Goal: Task Accomplishment & Management: Manage account settings

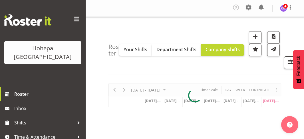
click at [73, 19] on span at bounding box center [76, 19] width 9 height 9
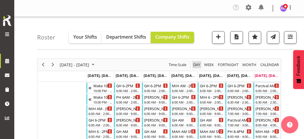
click at [197, 63] on span "Day" at bounding box center [197, 64] width 8 height 7
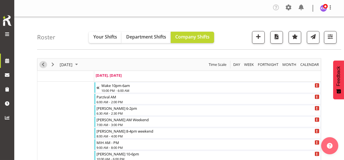
click at [43, 62] on span "Previous" at bounding box center [43, 64] width 7 height 7
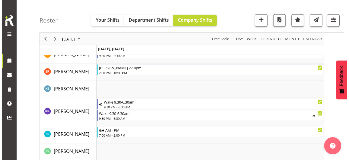
scroll to position [1343, 0]
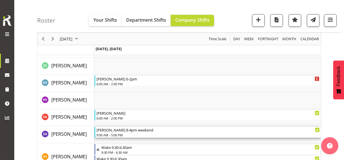
click at [115, 133] on div "9:00 AM - 5:00 PM" at bounding box center [208, 135] width 223 height 5
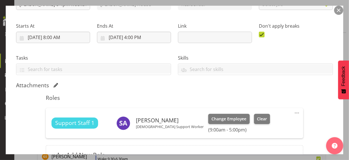
scroll to position [137, 0]
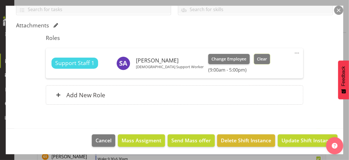
click at [257, 60] on span "Clear" at bounding box center [262, 59] width 10 height 6
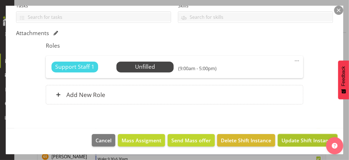
click at [296, 138] on span "Update Shift Instance" at bounding box center [307, 140] width 52 height 7
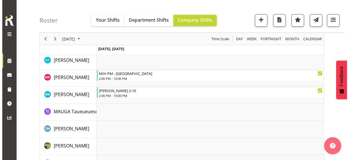
scroll to position [856, 0]
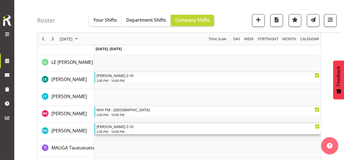
click at [123, 129] on div "[PERSON_NAME] 2-10" at bounding box center [208, 127] width 223 height 6
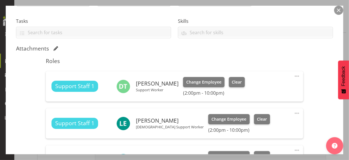
scroll to position [212, 0]
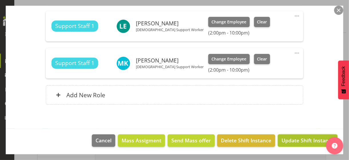
click at [299, 139] on span "Update Shift Instance" at bounding box center [307, 140] width 52 height 7
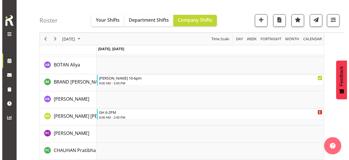
scroll to position [341, 0]
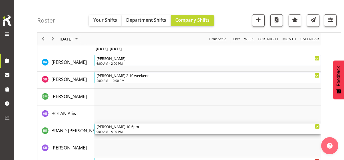
click at [117, 130] on div "9:00 AM - 5:00 PM" at bounding box center [208, 131] width 223 height 5
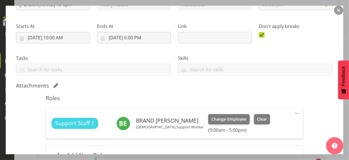
scroll to position [137, 0]
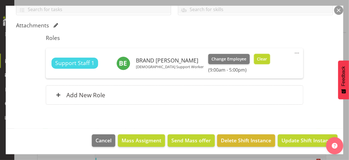
click at [257, 59] on span "Clear" at bounding box center [262, 59] width 10 height 6
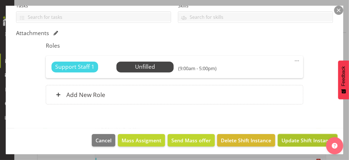
click at [299, 139] on span "Update Shift Instance" at bounding box center [307, 140] width 52 height 7
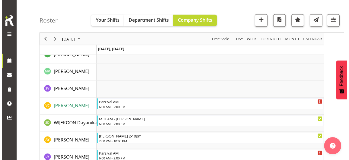
scroll to position [1667, 0]
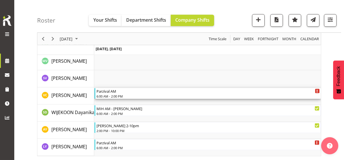
click at [120, 94] on div "6:00 AM - 2:00 PM" at bounding box center [208, 96] width 223 height 5
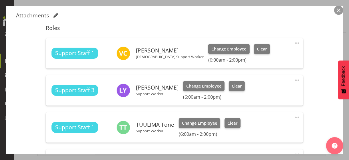
scroll to position [86, 0]
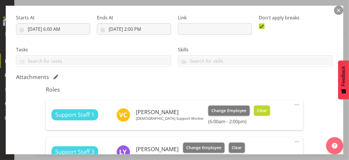
click at [257, 111] on span "Clear" at bounding box center [262, 111] width 10 height 6
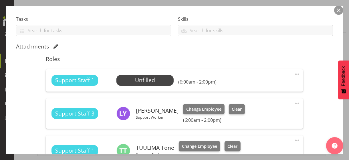
scroll to position [171, 0]
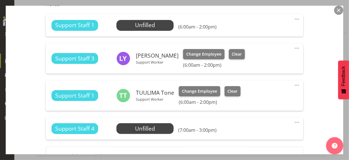
click at [304, 89] on div "Shift Instance Name Parzival AM Location [GEOGRAPHIC_DATA] Department Residenti…" at bounding box center [174, 32] width 317 height 283
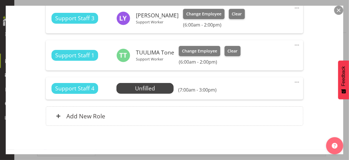
scroll to position [233, 0]
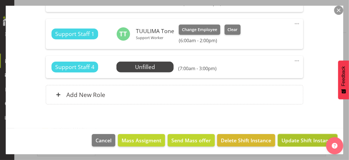
click at [302, 139] on span "Update Shift Instance" at bounding box center [307, 140] width 52 height 7
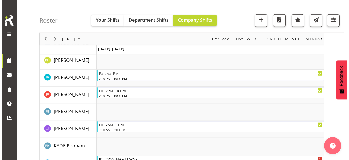
scroll to position [696, 0]
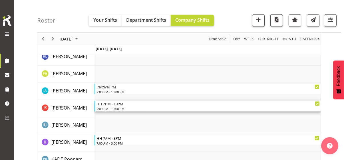
click at [120, 108] on div "2:00 PM - 10:00 PM" at bounding box center [208, 109] width 223 height 5
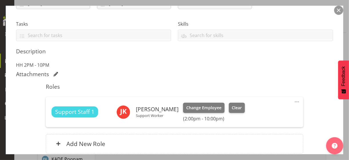
scroll to position [114, 0]
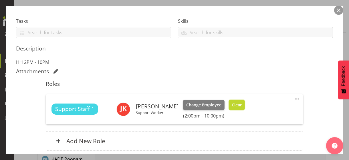
click at [242, 104] on span "Clear" at bounding box center [237, 105] width 10 height 6
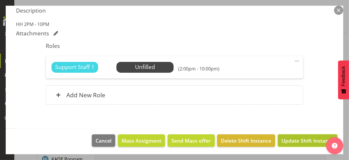
click at [288, 138] on span "Update Shift Instance" at bounding box center [307, 140] width 52 height 7
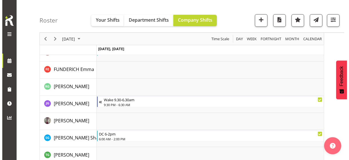
scroll to position [564, 0]
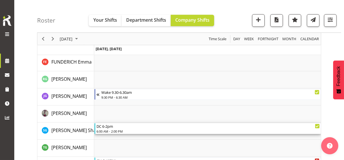
click at [122, 129] on div "DC 6-2pm 6:00 AM - 2:00 PM" at bounding box center [208, 128] width 223 height 11
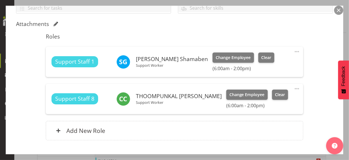
scroll to position [143, 0]
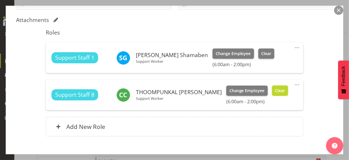
click at [275, 91] on span "Clear" at bounding box center [280, 91] width 10 height 6
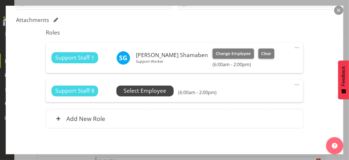
click at [147, 91] on span "Select Employee" at bounding box center [144, 91] width 43 height 8
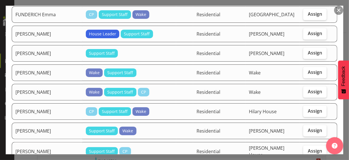
scroll to position [343, 0]
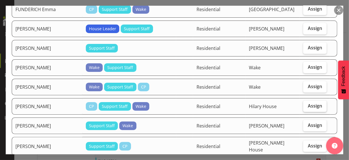
click at [304, 103] on span "Assign" at bounding box center [315, 106] width 14 height 6
click at [304, 104] on input "Assign" at bounding box center [305, 106] width 4 height 4
checkbox input "true"
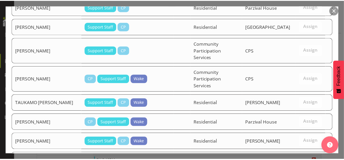
scroll to position [949, 0]
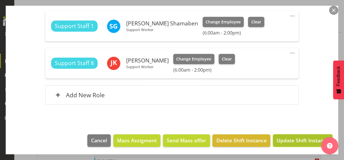
click at [293, 139] on span "Update Shift Instance" at bounding box center [303, 140] width 52 height 7
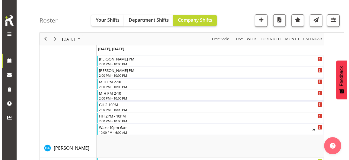
scroll to position [193, 0]
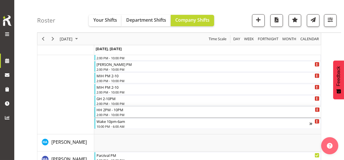
click at [115, 114] on div "2:00 PM - 10:00 PM" at bounding box center [208, 115] width 223 height 5
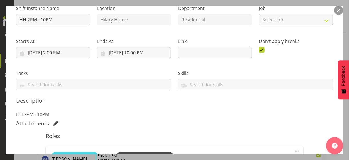
scroll to position [152, 0]
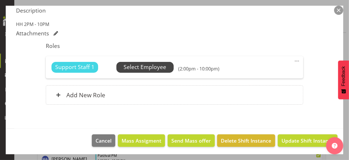
click at [142, 70] on span "Select Employee" at bounding box center [144, 67] width 43 height 8
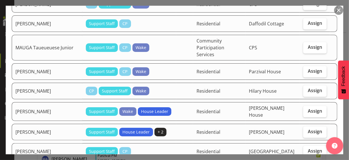
scroll to position [600, 0]
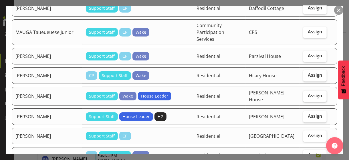
click at [304, 93] on span "Assign" at bounding box center [315, 96] width 14 height 6
click at [304, 94] on input "Assign" at bounding box center [305, 96] width 4 height 4
checkbox input "true"
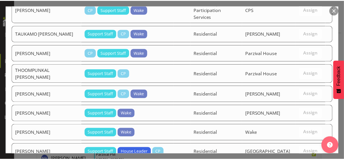
scroll to position [996, 0]
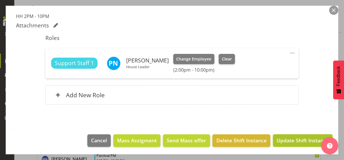
click at [298, 139] on span "Update Shift Instance" at bounding box center [303, 140] width 52 height 7
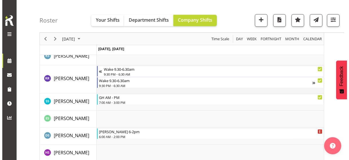
scroll to position [1324, 0]
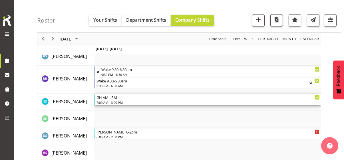
click at [112, 99] on div "GH AM - PM" at bounding box center [208, 98] width 223 height 6
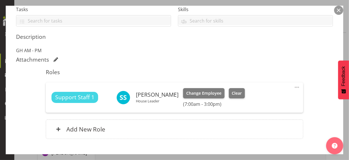
scroll to position [143, 0]
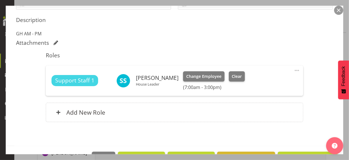
click at [293, 69] on span at bounding box center [296, 70] width 7 height 7
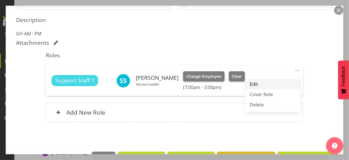
click at [254, 83] on link "Edit" at bounding box center [272, 84] width 55 height 10
select select "7"
select select "2025"
select select "15"
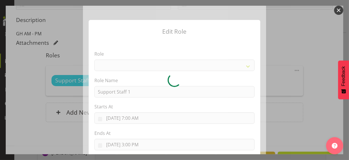
select select "1091"
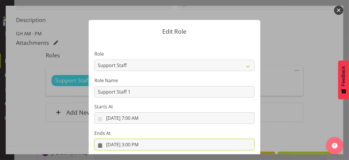
click at [133, 139] on input "[DATE] 3:00 PM" at bounding box center [174, 144] width 160 height 11
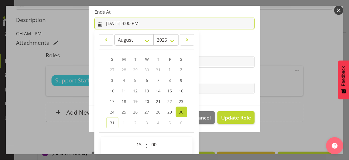
scroll to position [126, 0]
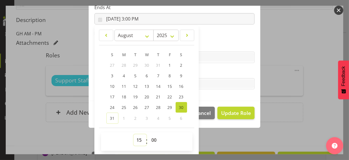
drag, startPoint x: 137, startPoint y: 139, endPoint x: 137, endPoint y: 135, distance: 4.0
click at [137, 138] on select "00 01 02 03 04 05 06 07 08 09 10 11 12 13 14 15 16 17 18 19 20 21 22 23" at bounding box center [139, 140] width 13 height 11
select select "18"
click at [133, 135] on select "00 01 02 03 04 05 06 07 08 09 10 11 12 13 14 15 16 17 18 19 20 21 22 23" at bounding box center [139, 140] width 13 height 11
type input "[DATE] 6:00 PM"
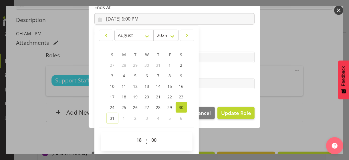
click at [209, 74] on label "Tasks" at bounding box center [174, 72] width 160 height 7
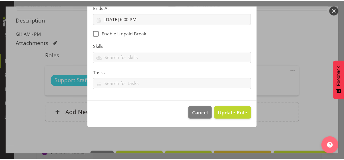
scroll to position [99, 0]
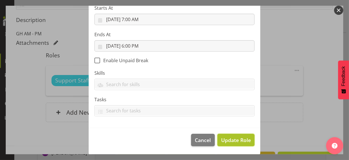
click at [228, 139] on span "Update Role" at bounding box center [236, 140] width 30 height 7
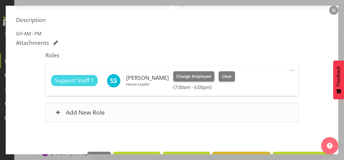
scroll to position [160, 0]
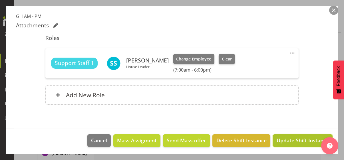
click at [288, 139] on span "Update Shift Instance" at bounding box center [303, 140] width 52 height 7
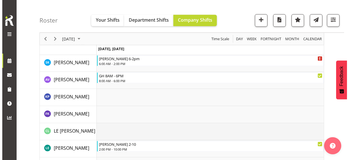
scroll to position [753, 0]
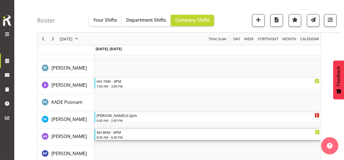
click at [113, 135] on div "8:00 AM - 6:00 PM" at bounding box center [208, 137] width 223 height 5
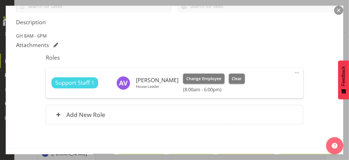
scroll to position [143, 0]
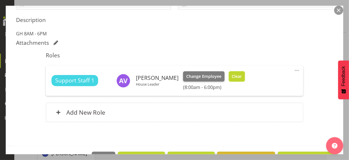
click at [234, 76] on span "Clear" at bounding box center [237, 76] width 10 height 6
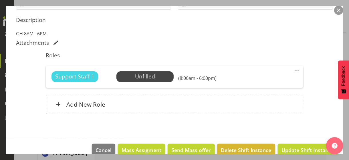
scroll to position [152, 0]
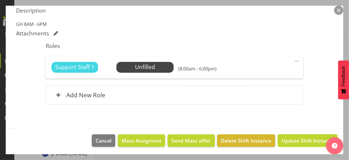
drag, startPoint x: 298, startPoint y: 140, endPoint x: 319, endPoint y: 135, distance: 21.4
click at [298, 139] on span "Update Shift Instance" at bounding box center [307, 140] width 52 height 7
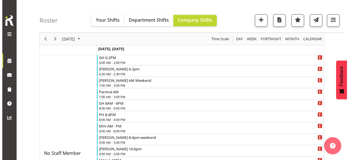
scroll to position [57, 0]
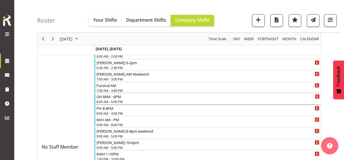
click at [114, 100] on div "8:00 AM - 6:00 PM" at bounding box center [208, 101] width 223 height 5
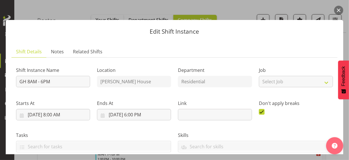
scroll to position [143, 0]
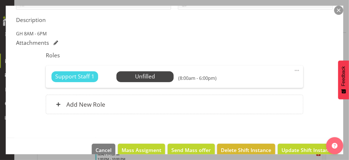
drag, startPoint x: 291, startPoint y: 69, endPoint x: 259, endPoint y: 76, distance: 33.0
click at [293, 69] on span at bounding box center [296, 70] width 7 height 7
click at [250, 83] on link "Edit" at bounding box center [272, 84] width 55 height 10
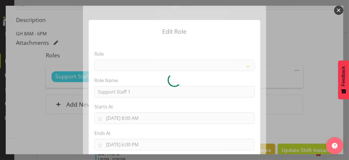
select select "1091"
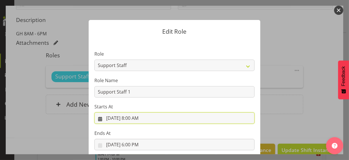
click at [133, 118] on input "[DATE] 8:00 AM" at bounding box center [174, 118] width 160 height 11
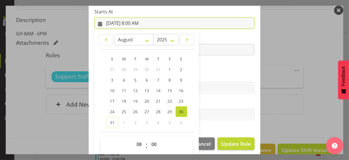
scroll to position [99, 0]
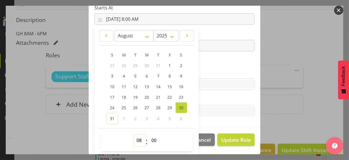
drag, startPoint x: 135, startPoint y: 137, endPoint x: 133, endPoint y: 121, distance: 16.5
click at [133, 121] on div "January February March April May June July August September October November [D…" at bounding box center [146, 90] width 104 height 125
select select "7"
click at [133, 135] on select "00 01 02 03 04 05 06 07 08 09 10 11 12 13 14 15 16 17 18 19 20 21 22 23" at bounding box center [139, 140] width 13 height 11
type input "[DATE] 7:00 AM"
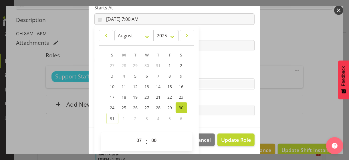
drag, startPoint x: 206, startPoint y: 65, endPoint x: 184, endPoint y: 63, distance: 21.5
click at [203, 65] on section "Role CP House Leader Support Staff Wake Role Name Support Staff 1 Starts At [DA…" at bounding box center [174, 34] width 171 height 187
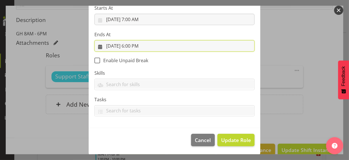
click at [137, 45] on input "[DATE] 6:00 PM" at bounding box center [174, 45] width 160 height 11
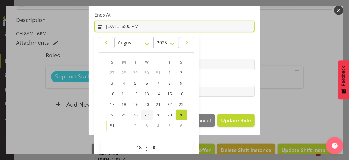
scroll to position [126, 0]
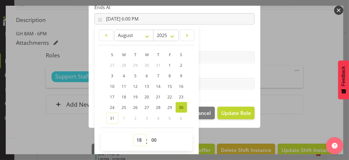
drag, startPoint x: 134, startPoint y: 139, endPoint x: 135, endPoint y: 135, distance: 4.1
click at [135, 137] on select "00 01 02 03 04 05 06 07 08 09 10 11 12 13 14 15 16 17 18 19 20 21 22 23" at bounding box center [139, 140] width 13 height 11
select select "17"
click at [133, 135] on select "00 01 02 03 04 05 06 07 08 09 10 11 12 13 14 15 16 17 18 19 20 21 22 23" at bounding box center [139, 140] width 13 height 11
type input "[DATE] 5:00 PM"
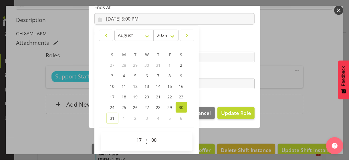
drag, startPoint x: 206, startPoint y: 74, endPoint x: 219, endPoint y: 82, distance: 15.8
click at [206, 74] on label "Tasks" at bounding box center [174, 72] width 160 height 7
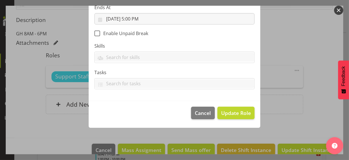
scroll to position [99, 0]
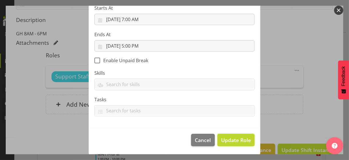
drag, startPoint x: 232, startPoint y: 139, endPoint x: 219, endPoint y: 130, distance: 14.9
click at [231, 138] on span "Update Role" at bounding box center [236, 140] width 30 height 7
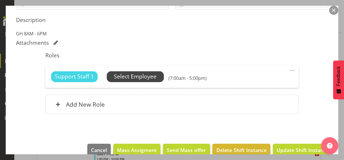
click at [145, 75] on span "Select Employee" at bounding box center [135, 77] width 43 height 8
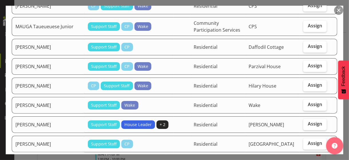
scroll to position [543, 0]
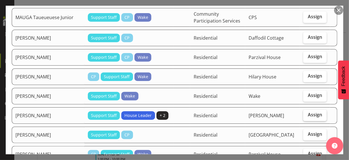
click at [304, 111] on label "Assign" at bounding box center [314, 115] width 23 height 11
click at [304, 113] on input "Assign" at bounding box center [305, 115] width 4 height 4
checkbox input "true"
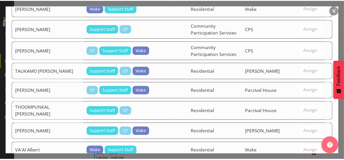
scroll to position [996, 0]
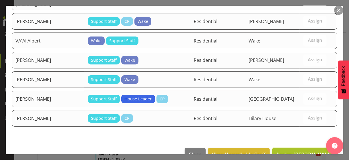
click at [304, 139] on span "Assign [PERSON_NAME]" at bounding box center [305, 154] width 58 height 7
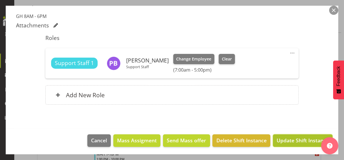
click at [298, 138] on span "Update Shift Instance" at bounding box center [303, 140] width 52 height 7
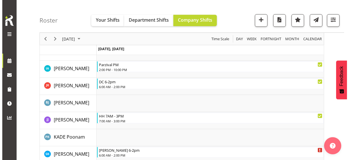
scroll to position [686, 0]
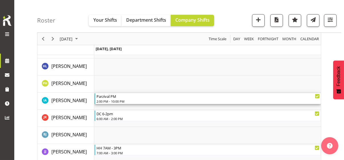
click at [118, 100] on div "2:00 PM - 10:00 PM" at bounding box center [208, 101] width 223 height 5
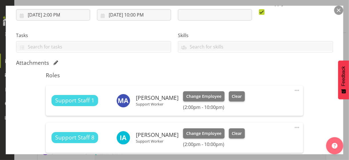
scroll to position [171, 0]
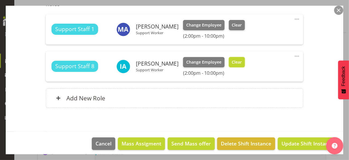
click at [232, 63] on span "Clear" at bounding box center [237, 62] width 10 height 6
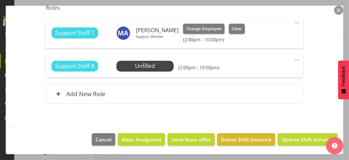
scroll to position [167, 0]
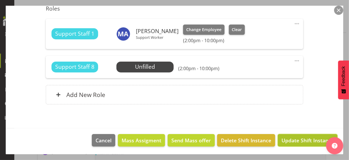
click at [287, 138] on span "Update Shift Instance" at bounding box center [307, 140] width 52 height 7
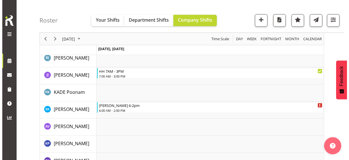
scroll to position [783, 0]
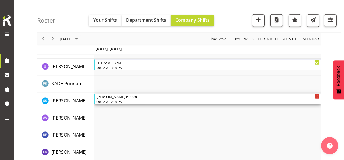
click at [117, 101] on div "6:00 AM - 2:00 PM" at bounding box center [208, 101] width 223 height 5
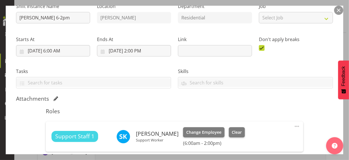
scroll to position [114, 0]
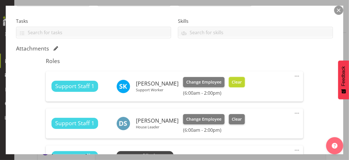
click at [242, 83] on span "Clear" at bounding box center [237, 82] width 10 height 6
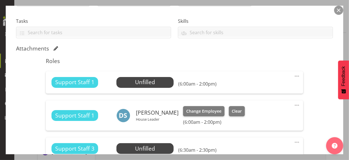
drag, startPoint x: 292, startPoint y: 74, endPoint x: 285, endPoint y: 77, distance: 8.0
click at [293, 74] on span at bounding box center [296, 76] width 7 height 7
click at [255, 88] on link "Edit" at bounding box center [272, 90] width 55 height 10
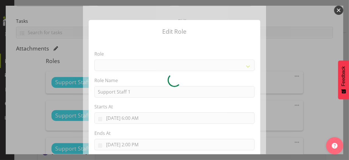
select select "1091"
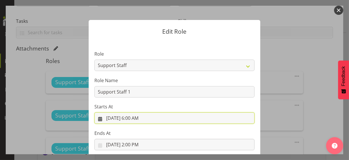
click at [135, 117] on input "[DATE] 6:00 AM" at bounding box center [174, 118] width 160 height 11
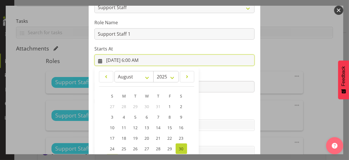
scroll to position [99, 0]
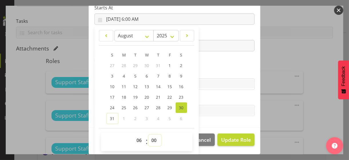
drag, startPoint x: 150, startPoint y: 140, endPoint x: 152, endPoint y: 135, distance: 6.1
click at [150, 138] on select "00 01 02 03 04 05 06 07 08 09 10 11 12 13 14 15 16 17 18 19 20 21 22 23 24 25 2…" at bounding box center [154, 140] width 13 height 11
select select "30"
click at [148, 135] on select "00 01 02 03 04 05 06 07 08 09 10 11 12 13 14 15 16 17 18 19 20 21 22 23 24 25 2…" at bounding box center [154, 140] width 13 height 11
type input "[DATE] 6:30 AM"
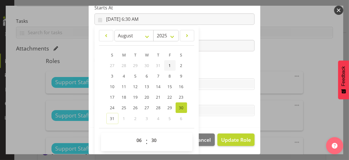
drag, startPoint x: 207, startPoint y: 76, endPoint x: 170, endPoint y: 65, distance: 39.4
click at [207, 76] on div "Skills Medication Trained" at bounding box center [174, 79] width 160 height 21
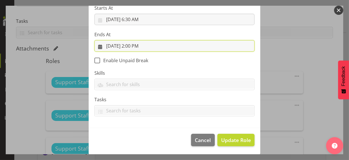
drag, startPoint x: 128, startPoint y: 47, endPoint x: 136, endPoint y: 54, distance: 10.7
click at [129, 47] on input "[DATE] 2:00 PM" at bounding box center [174, 45] width 160 height 11
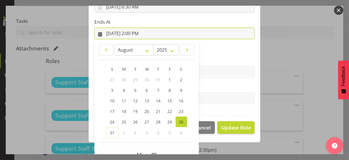
scroll to position [126, 0]
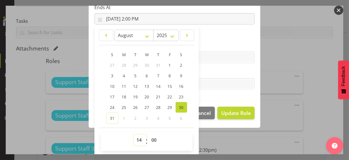
drag, startPoint x: 137, startPoint y: 138, endPoint x: 138, endPoint y: 135, distance: 3.7
click at [137, 137] on select "00 01 02 03 04 05 06 07 08 09 10 11 12 13 14 15 16 17 18 19 20 21 22 23" at bounding box center [139, 140] width 13 height 11
select select "12"
click at [133, 135] on select "00 01 02 03 04 05 06 07 08 09 10 11 12 13 14 15 16 17 18 19 20 21 22 23" at bounding box center [139, 140] width 13 height 11
type input "[DATE] 12:00 PM"
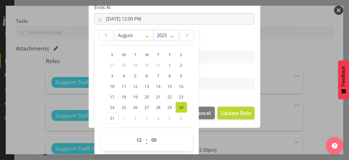
drag, startPoint x: 204, startPoint y: 73, endPoint x: 221, endPoint y: 90, distance: 24.3
click at [205, 73] on label "Tasks" at bounding box center [174, 72] width 160 height 7
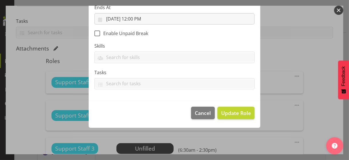
scroll to position [99, 0]
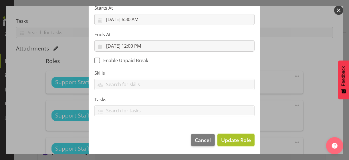
click at [233, 137] on span "Update Role" at bounding box center [236, 140] width 30 height 7
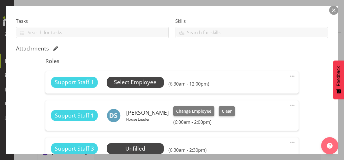
click at [138, 83] on span "Select Employee" at bounding box center [135, 82] width 43 height 8
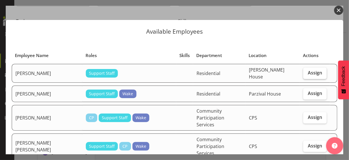
click at [304, 71] on span "Assign" at bounding box center [315, 73] width 14 height 6
click at [304, 71] on input "Assign" at bounding box center [305, 73] width 4 height 4
checkbox input "true"
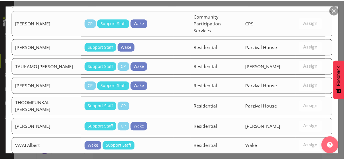
scroll to position [1249, 0]
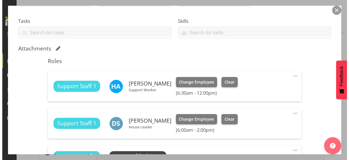
scroll to position [143, 0]
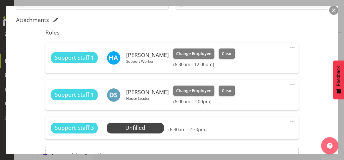
drag, startPoint x: 288, startPoint y: 83, endPoint x: 279, endPoint y: 87, distance: 9.7
click at [289, 83] on span at bounding box center [292, 84] width 7 height 7
click at [256, 95] on link "Edit" at bounding box center [268, 98] width 55 height 10
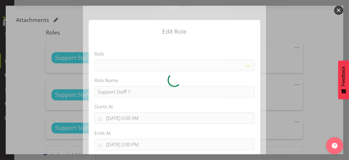
select select "1091"
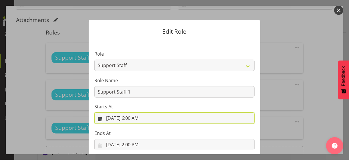
click at [139, 118] on input "[DATE] 6:00 AM" at bounding box center [174, 118] width 160 height 11
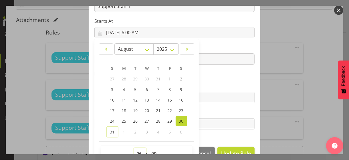
scroll to position [90, 0]
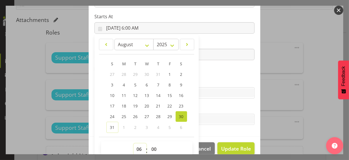
drag, startPoint x: 137, startPoint y: 151, endPoint x: 137, endPoint y: 145, distance: 6.0
click at [137, 139] on select "00 01 02 03 04 05 06 07 08 09 10 11 12 13 14 15 16 17 18 19 20 21 22 23" at bounding box center [139, 149] width 13 height 11
select select "7"
click at [133, 139] on select "00 01 02 03 04 05 06 07 08 09 10 11 12 13 14 15 16 17 18 19 20 21 22 23" at bounding box center [139, 149] width 13 height 11
type input "[DATE] 7:00 AM"
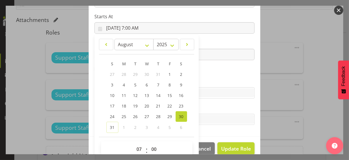
click at [208, 82] on label "Skills" at bounding box center [174, 81] width 160 height 7
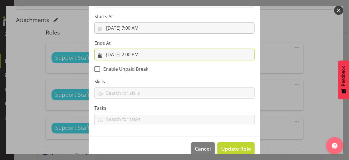
click at [137, 56] on input "[DATE] 2:00 PM" at bounding box center [174, 54] width 160 height 11
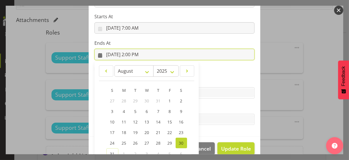
scroll to position [126, 0]
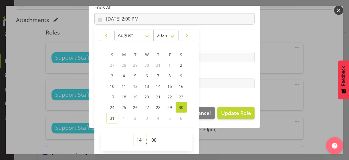
drag, startPoint x: 137, startPoint y: 138, endPoint x: 138, endPoint y: 135, distance: 2.9
click at [138, 135] on select "00 01 02 03 04 05 06 07 08 09 10 11 12 13 14 15 16 17 18 19 20 21 22 23" at bounding box center [139, 140] width 13 height 11
select select "15"
click at [133, 135] on select "00 01 02 03 04 05 06 07 08 09 10 11 12 13 14 15 16 17 18 19 20 21 22 23" at bounding box center [139, 140] width 13 height 11
type input "[DATE] 3:00 PM"
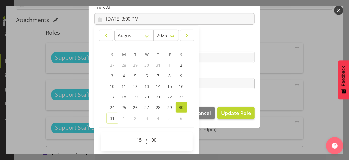
drag, startPoint x: 200, startPoint y: 73, endPoint x: 219, endPoint y: 79, distance: 19.6
click at [205, 73] on label "Tasks" at bounding box center [174, 72] width 160 height 7
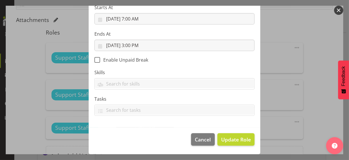
scroll to position [99, 0]
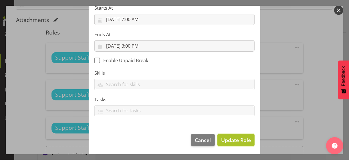
click at [231, 137] on span "Update Role" at bounding box center [236, 140] width 30 height 7
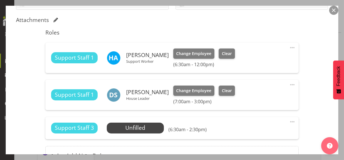
click at [289, 119] on span at bounding box center [292, 122] width 7 height 7
click at [253, 133] on link "Edit" at bounding box center [268, 136] width 55 height 10
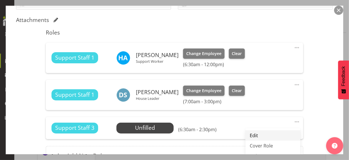
select select "7"
select select "2025"
select select "6"
select select "30"
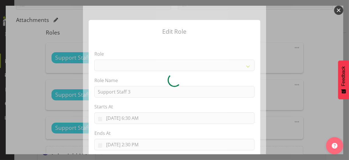
select select "1091"
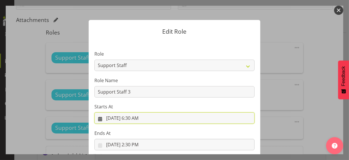
click at [133, 117] on input "[DATE] 6:30 AM" at bounding box center [174, 118] width 160 height 11
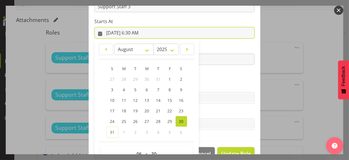
scroll to position [99, 0]
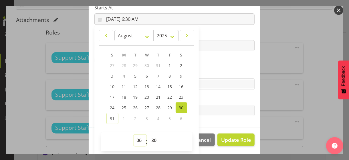
drag, startPoint x: 133, startPoint y: 140, endPoint x: 136, endPoint y: 134, distance: 6.3
click at [134, 139] on select "00 01 02 03 04 05 06 07 08 09 10 11 12 13 14 15 16 17 18 19 20 21 22 23" at bounding box center [139, 140] width 13 height 11
select select "12"
click at [133, 135] on select "00 01 02 03 04 05 06 07 08 09 10 11 12 13 14 15 16 17 18 19 20 21 22 23" at bounding box center [139, 140] width 13 height 11
type input "[DATE] 12:30 PM"
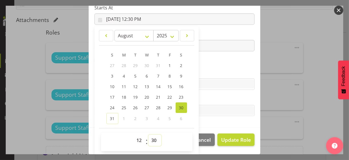
drag, startPoint x: 150, startPoint y: 139, endPoint x: 151, endPoint y: 135, distance: 4.3
click at [151, 135] on select "00 01 02 03 04 05 06 07 08 09 10 11 12 13 14 15 16 17 18 19 20 21 22 23 24 25 2…" at bounding box center [154, 140] width 13 height 11
select select "0"
click at [148, 135] on select "00 01 02 03 04 05 06 07 08 09 10 11 12 13 14 15 16 17 18 19 20 21 22 23 24 25 2…" at bounding box center [154, 140] width 13 height 11
type input "[DATE] 12:00 PM"
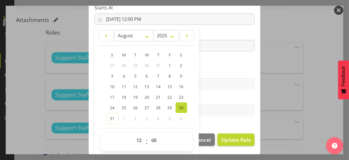
click at [228, 66] on section "Role CP House Leader Support Staff Wake Role Name Support Staff 3 Starts At [DA…" at bounding box center [174, 34] width 171 height 187
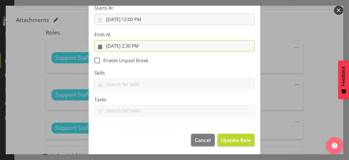
click at [136, 45] on input "[DATE] 2:30 PM" at bounding box center [174, 45] width 160 height 11
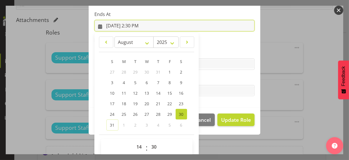
scroll to position [126, 0]
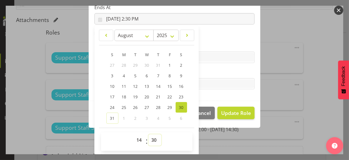
drag, startPoint x: 152, startPoint y: 139, endPoint x: 151, endPoint y: 134, distance: 5.0
click at [151, 135] on select "00 01 02 03 04 05 06 07 08 09 10 11 12 13 14 15 16 17 18 19 20 21 22 23 24 25 2…" at bounding box center [154, 140] width 13 height 11
select select "0"
click at [148, 135] on select "00 01 02 03 04 05 06 07 08 09 10 11 12 13 14 15 16 17 18 19 20 21 22 23 24 25 2…" at bounding box center [154, 140] width 13 height 11
type input "[DATE] 2:00 PM"
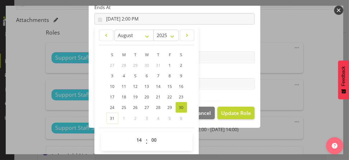
click at [211, 49] on label "Skills" at bounding box center [174, 46] width 160 height 7
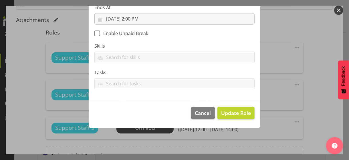
scroll to position [99, 0]
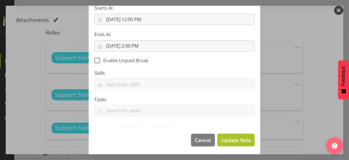
click at [230, 139] on span "Update Role" at bounding box center [236, 140] width 30 height 7
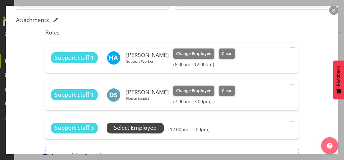
click at [154, 127] on span "Select Employee" at bounding box center [135, 128] width 43 height 8
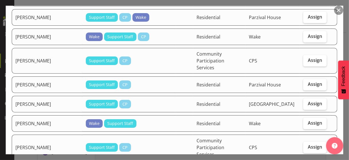
scroll to position [1200, 0]
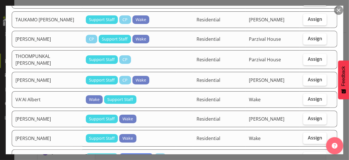
checkbox input "true"
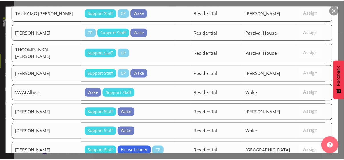
scroll to position [1209, 0]
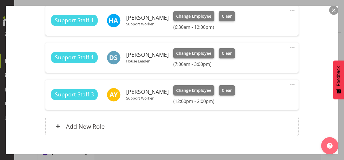
scroll to position [212, 0]
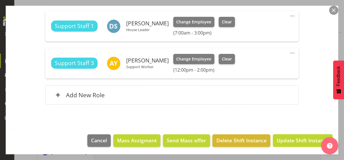
click at [290, 139] on span "Update Shift Instance" at bounding box center [303, 140] width 52 height 7
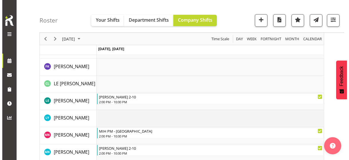
scroll to position [886, 0]
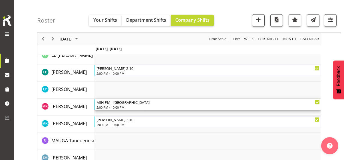
click at [120, 105] on div "2:00 PM - 10:00 PM" at bounding box center [208, 107] width 223 height 5
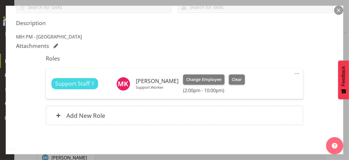
scroll to position [143, 0]
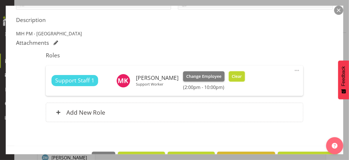
click at [233, 76] on span "Clear" at bounding box center [237, 76] width 10 height 6
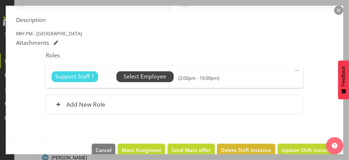
click at [152, 78] on span "Select Employee" at bounding box center [144, 77] width 43 height 8
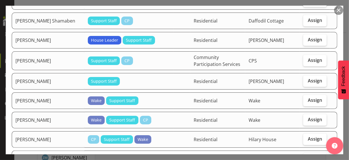
scroll to position [429, 0]
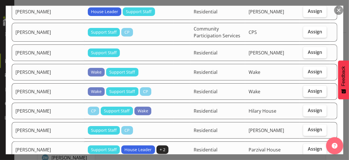
click at [304, 86] on label "Assign" at bounding box center [314, 91] width 23 height 11
click at [304, 89] on input "Assign" at bounding box center [305, 91] width 4 height 4
checkbox input "true"
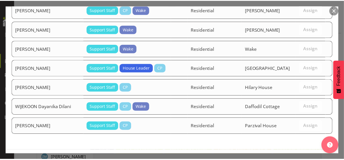
scroll to position [1077, 0]
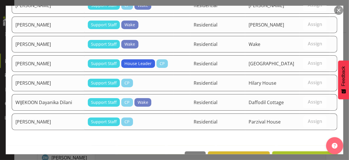
click at [301, 139] on span "Assign [PERSON_NAME]" at bounding box center [305, 158] width 58 height 7
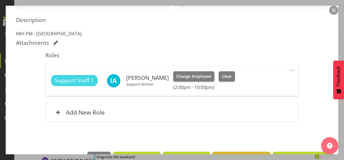
scroll to position [1000, 0]
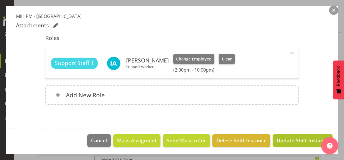
click at [292, 139] on span "Update Shift Instance" at bounding box center [303, 140] width 52 height 7
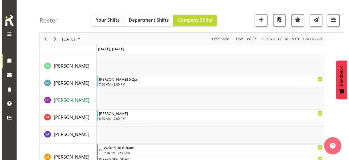
scroll to position [1372, 0]
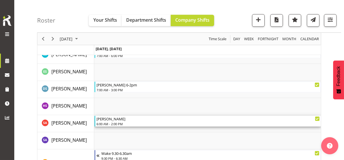
click at [113, 123] on div "6:00 AM - 2:00 PM" at bounding box center [208, 124] width 223 height 5
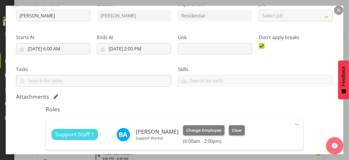
scroll to position [143, 0]
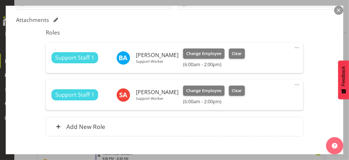
click at [293, 84] on span at bounding box center [296, 84] width 7 height 7
click at [240, 91] on span "Clear" at bounding box center [237, 91] width 10 height 6
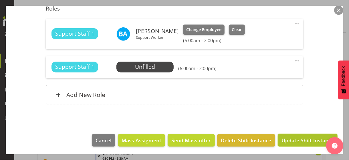
click at [292, 139] on span "Update Shift Instance" at bounding box center [307, 140] width 52 height 7
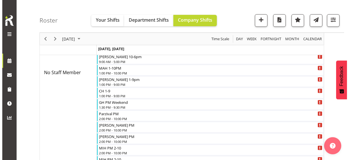
scroll to position [154, 0]
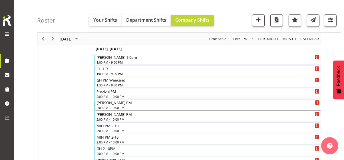
click at [115, 107] on div "2:00 PM - 10:00 PM" at bounding box center [208, 107] width 223 height 5
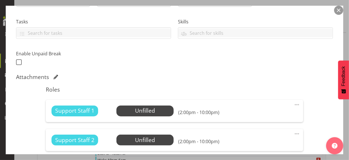
scroll to position [114, 0]
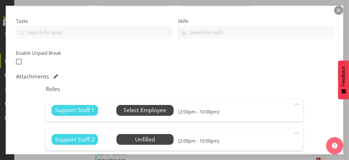
click at [129, 108] on span "Select Employee" at bounding box center [144, 110] width 43 height 8
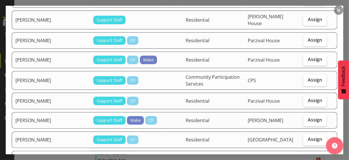
scroll to position [743, 0]
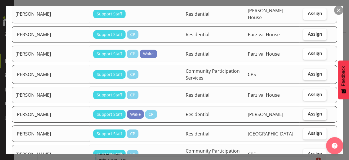
click at [304, 111] on span "Assign" at bounding box center [315, 114] width 14 height 6
click at [304, 112] on input "Assign" at bounding box center [305, 114] width 4 height 4
checkbox input "true"
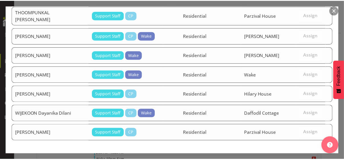
scroll to position [975, 0]
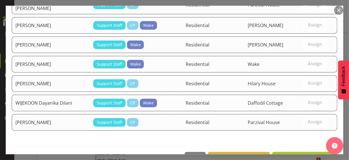
click at [294, 139] on span "Assign [PERSON_NAME]" at bounding box center [305, 158] width 58 height 7
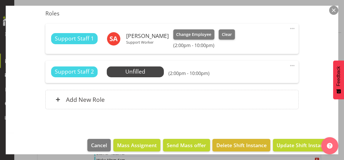
scroll to position [195, 0]
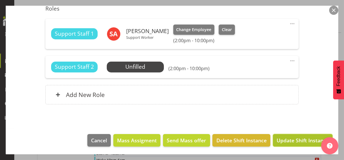
click at [296, 139] on span "Update Shift Instance" at bounding box center [303, 140] width 52 height 7
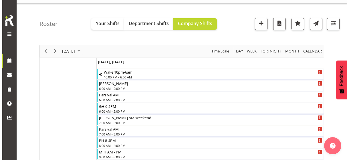
scroll to position [0, 0]
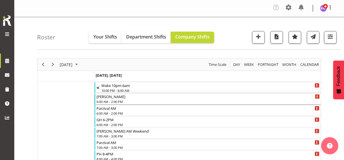
click at [113, 100] on div "6:00 AM - 2:00 PM" at bounding box center [208, 101] width 223 height 5
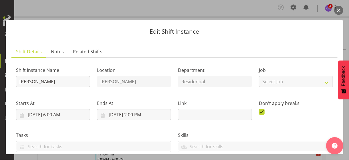
scroll to position [143, 0]
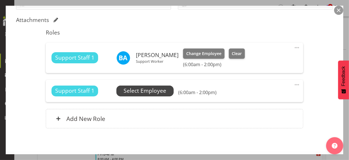
click at [135, 90] on span "Select Employee" at bounding box center [144, 91] width 43 height 8
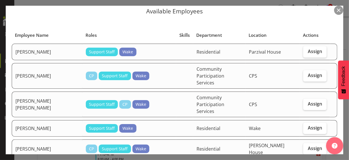
scroll to position [29, 0]
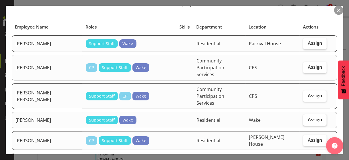
click at [304, 117] on span "Assign" at bounding box center [315, 120] width 14 height 6
click at [304, 118] on input "Assign" at bounding box center [305, 120] width 4 height 4
checkbox input "true"
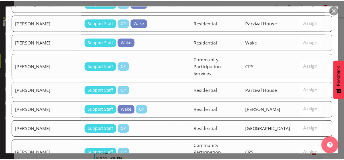
scroll to position [1035, 0]
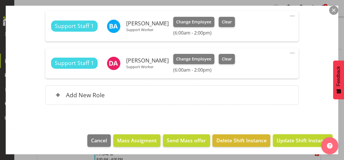
click at [299, 139] on span "Update Shift Instance" at bounding box center [303, 140] width 52 height 7
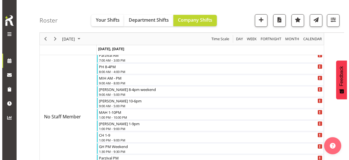
scroll to position [114, 0]
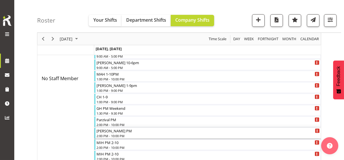
click at [108, 134] on div "2:00 PM - 10:00 PM" at bounding box center [208, 136] width 223 height 5
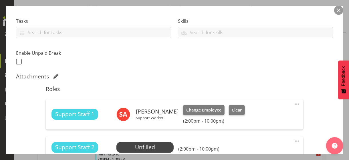
scroll to position [195, 0]
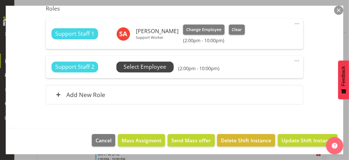
click at [141, 66] on span "Select Employee" at bounding box center [144, 67] width 43 height 8
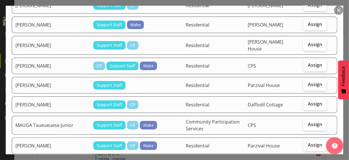
scroll to position [543, 0]
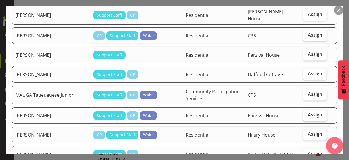
click at [304, 112] on span "Assign" at bounding box center [315, 115] width 14 height 6
click at [304, 113] on input "Assign" at bounding box center [305, 115] width 4 height 4
checkbox input "true"
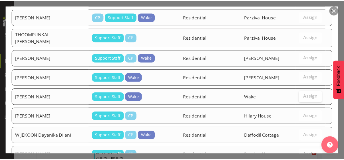
scroll to position [954, 0]
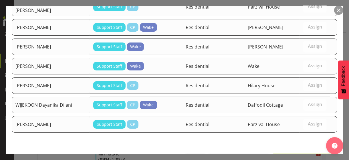
click at [300, 139] on span "Assign [PERSON_NAME]" at bounding box center [305, 160] width 58 height 7
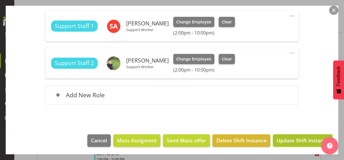
click at [294, 139] on span "Update Shift Instance" at bounding box center [303, 140] width 52 height 7
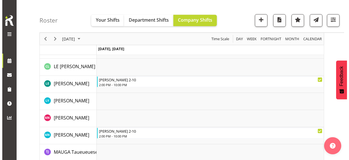
scroll to position [880, 0]
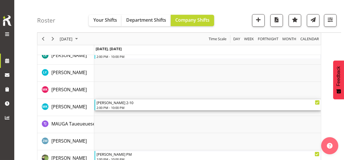
click at [115, 106] on div "2:00 PM - 10:00 PM" at bounding box center [208, 107] width 223 height 5
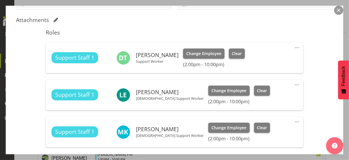
scroll to position [200, 0]
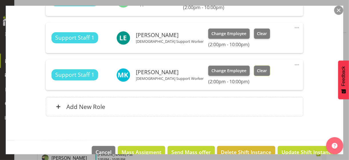
drag, startPoint x: 247, startPoint y: 71, endPoint x: 260, endPoint y: 83, distance: 17.8
click at [257, 71] on span "Clear" at bounding box center [262, 71] width 10 height 6
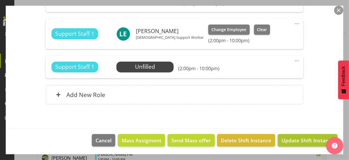
click at [302, 139] on span "Update Shift Instance" at bounding box center [307, 140] width 52 height 7
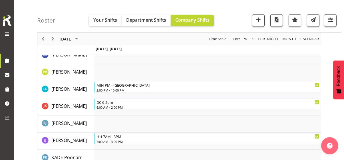
scroll to position [891, 0]
